Goal: Transaction & Acquisition: Purchase product/service

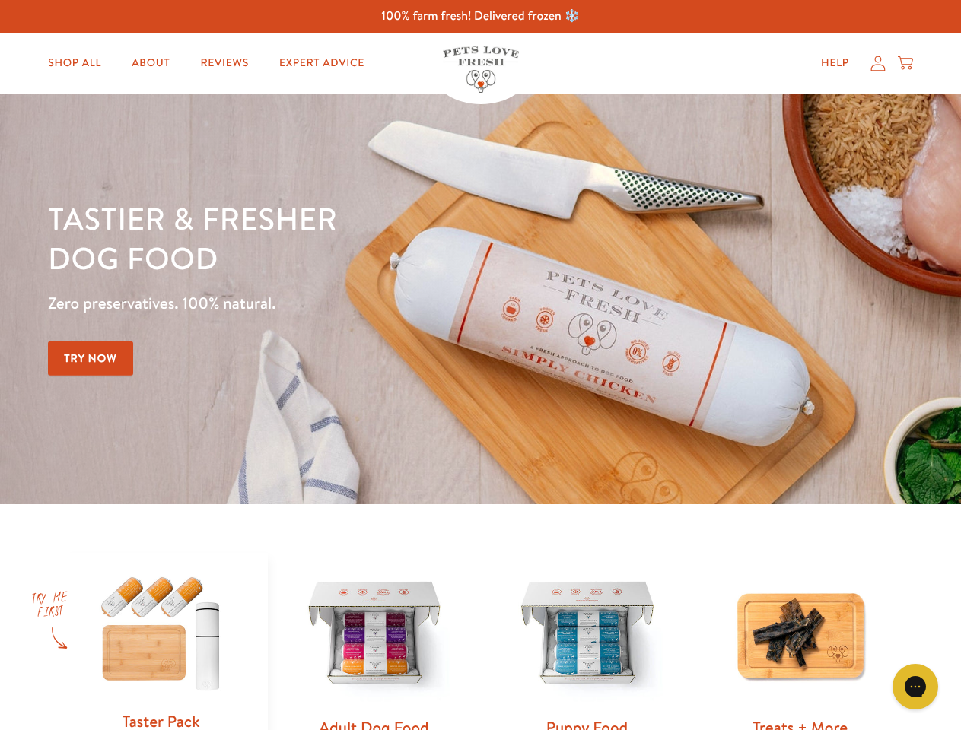
click at [480, 365] on div "Tastier & fresher dog food Zero preservatives. 100% natural. Try Now" at bounding box center [336, 299] width 577 height 201
click at [915, 687] on icon "Gorgias live chat" at bounding box center [915, 686] width 14 height 14
